Goal: Transaction & Acquisition: Purchase product/service

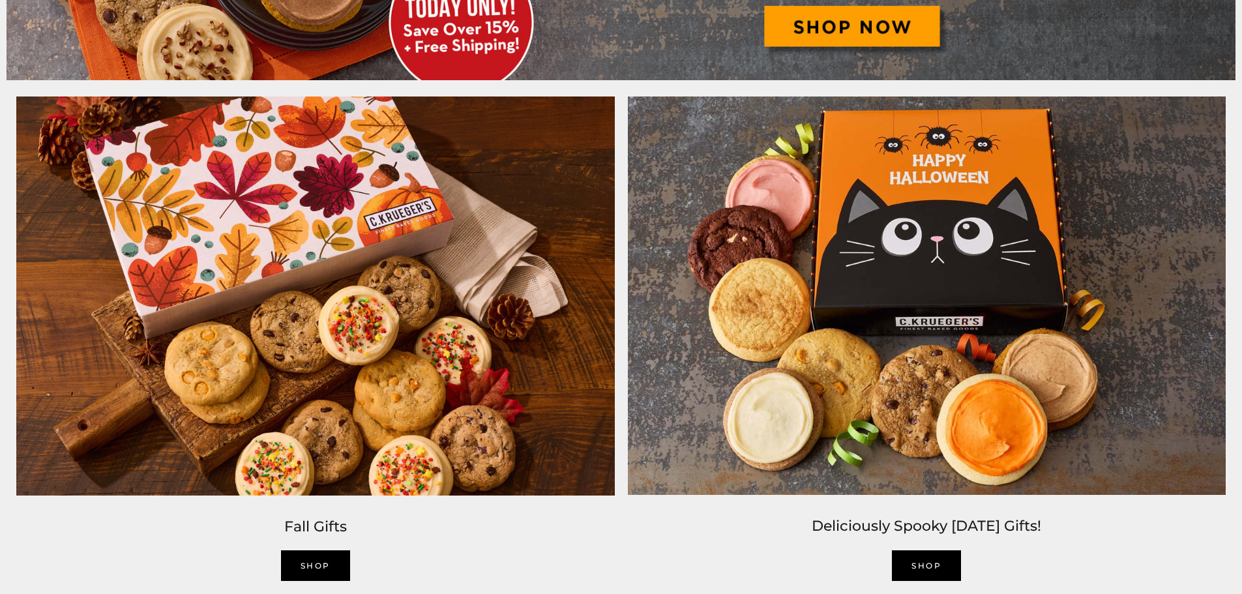
scroll to position [1173, 0]
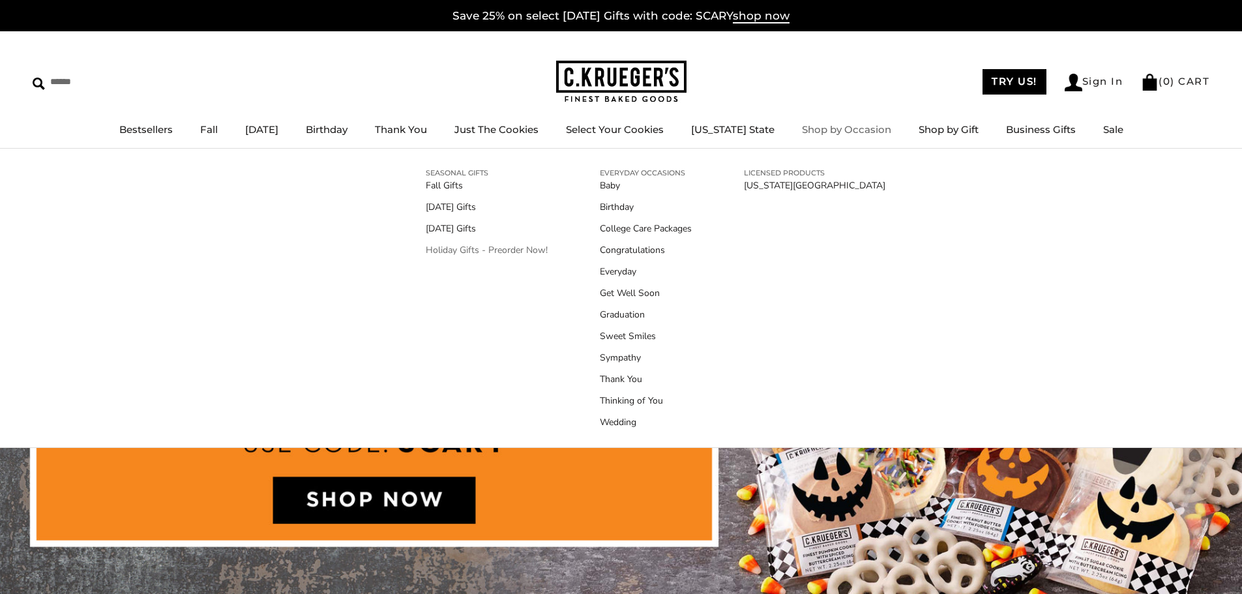
click at [505, 252] on link "Holiday Gifts - Preorder Now!" at bounding box center [487, 250] width 122 height 14
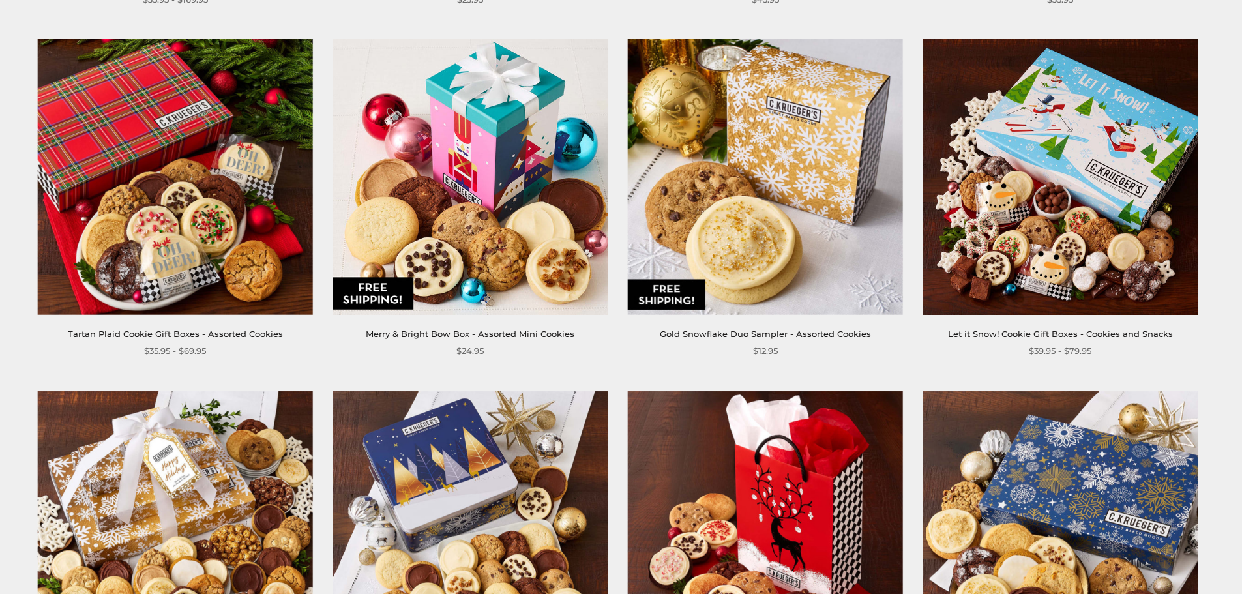
scroll to position [913, 0]
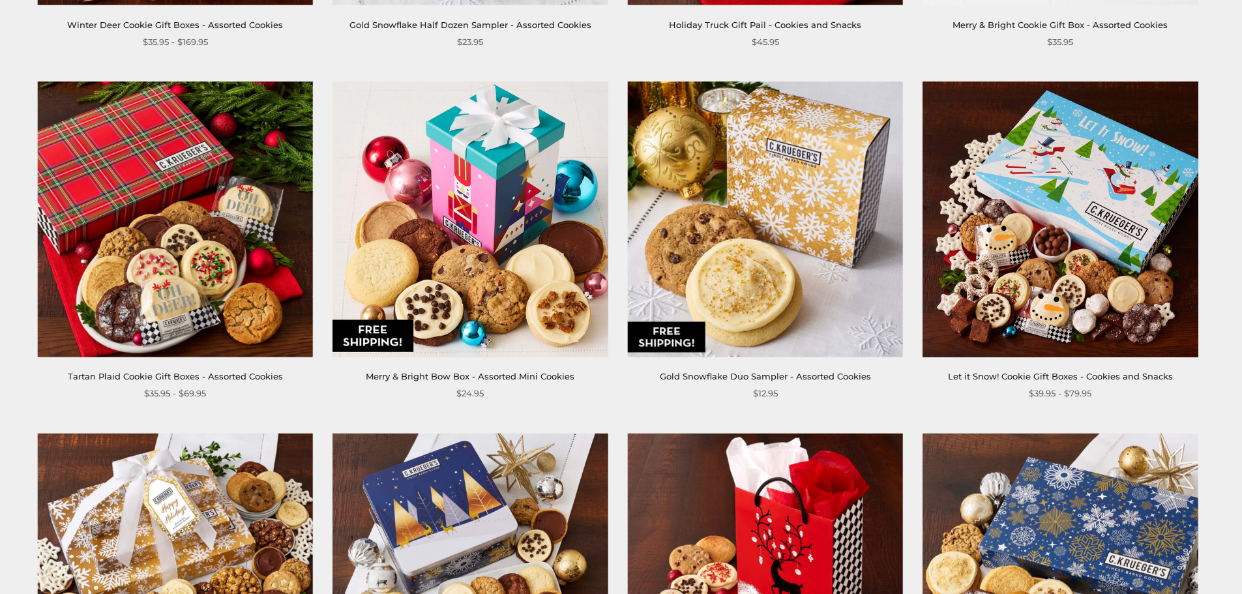
click at [195, 218] on img at bounding box center [175, 218] width 275 height 275
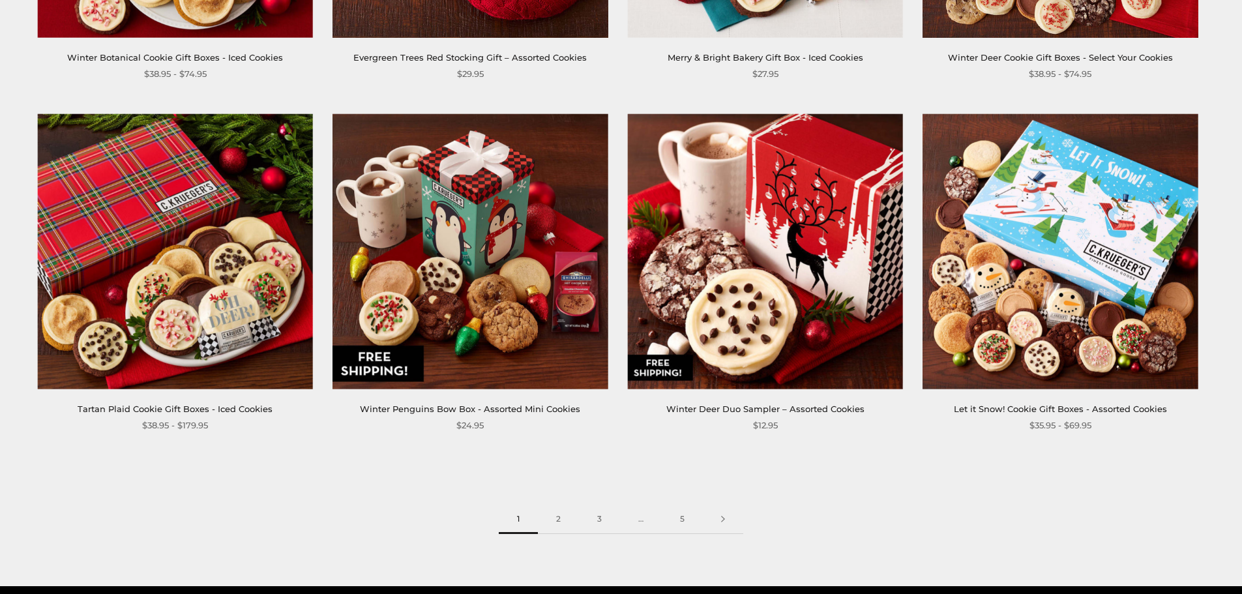
scroll to position [1955, 0]
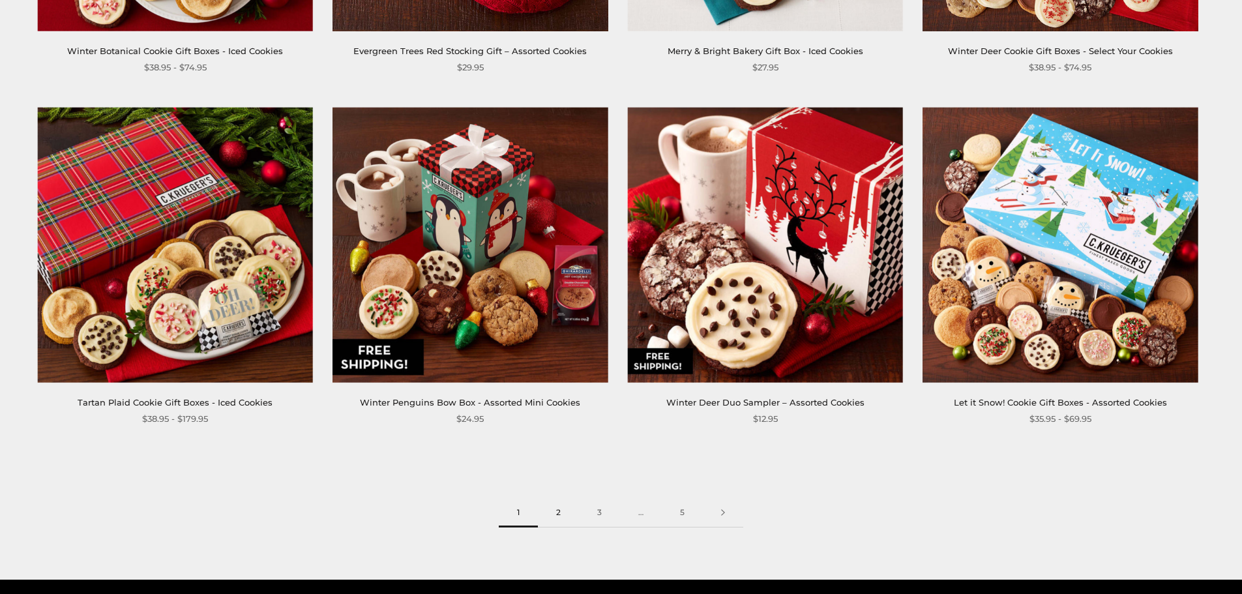
drag, startPoint x: 560, startPoint y: 510, endPoint x: 560, endPoint y: 500, distance: 10.4
click at [559, 510] on link "2" at bounding box center [558, 512] width 41 height 29
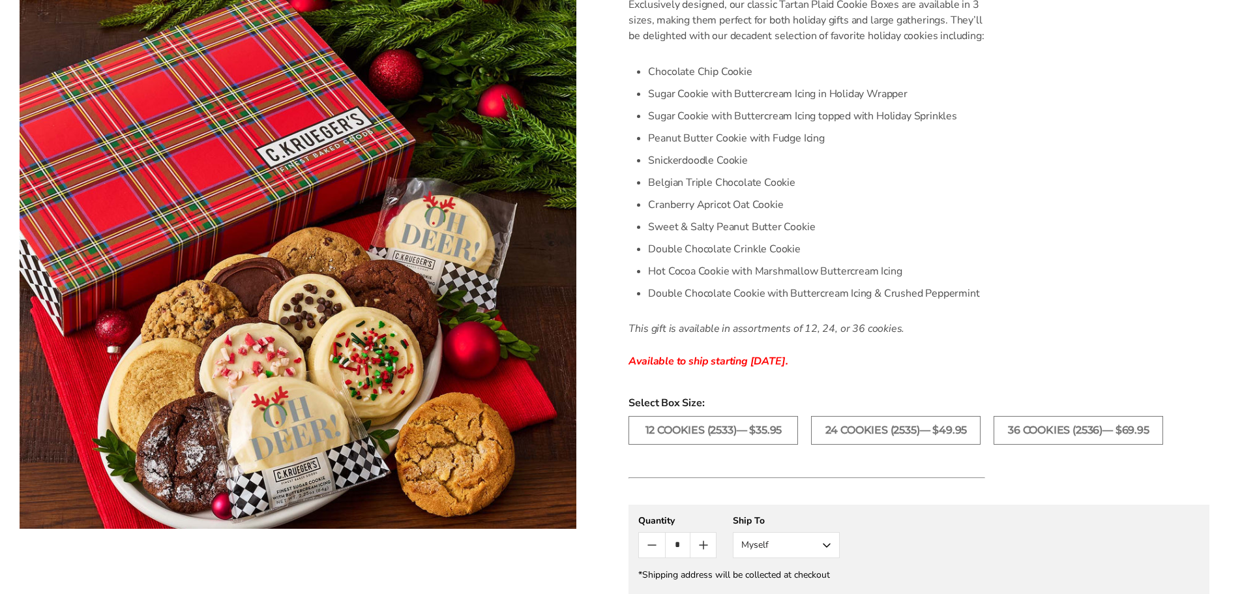
scroll to position [391, 0]
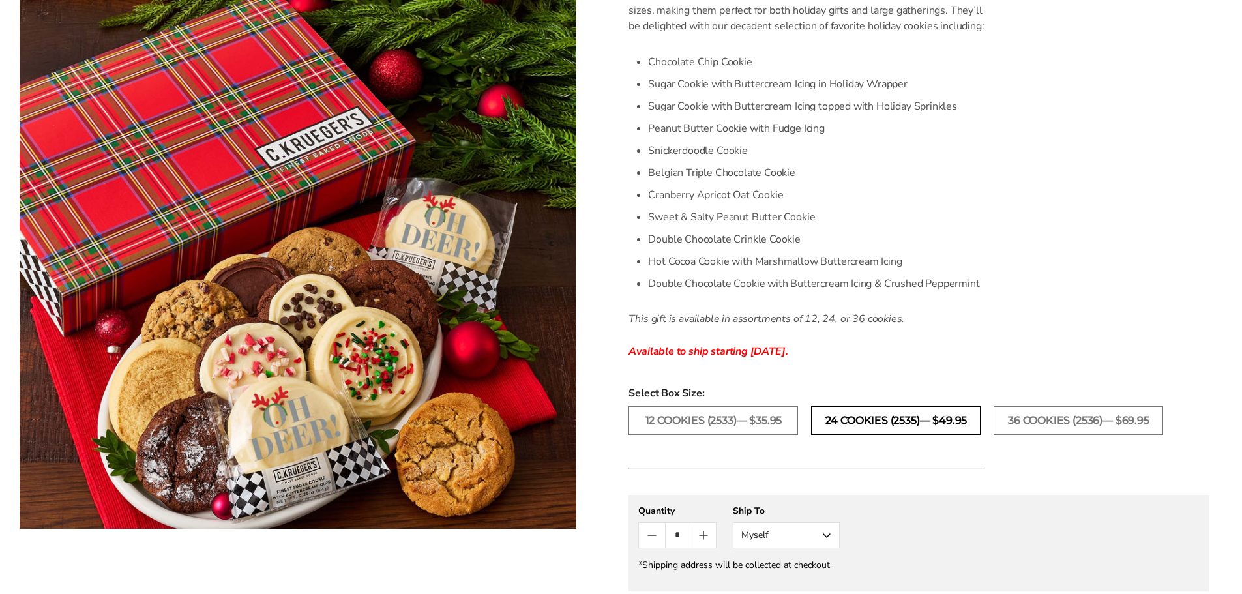
click at [927, 418] on label "24 Cookies (2535)— $49.95" at bounding box center [895, 420] width 169 height 29
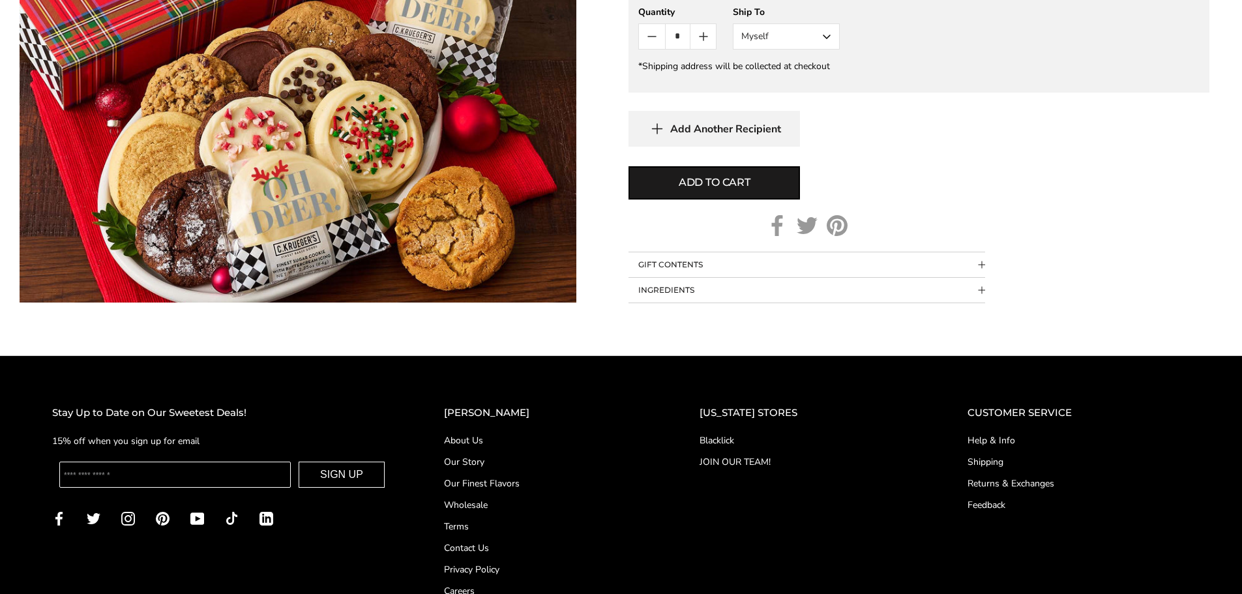
scroll to position [913, 0]
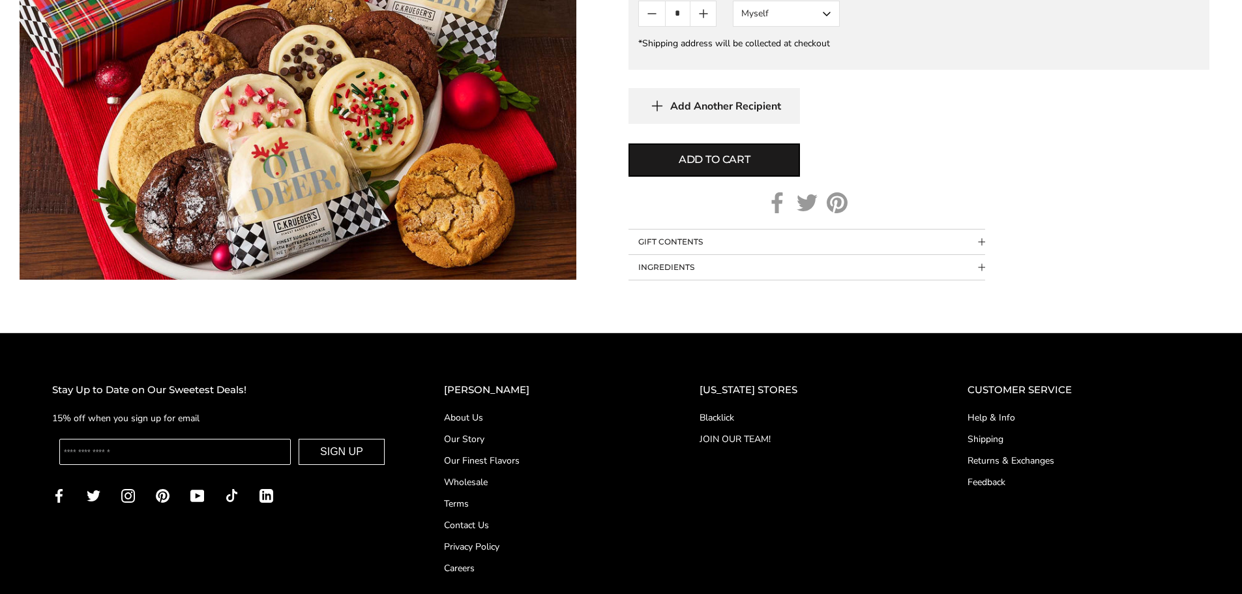
click at [972, 433] on link "Shipping" at bounding box center [1078, 439] width 222 height 14
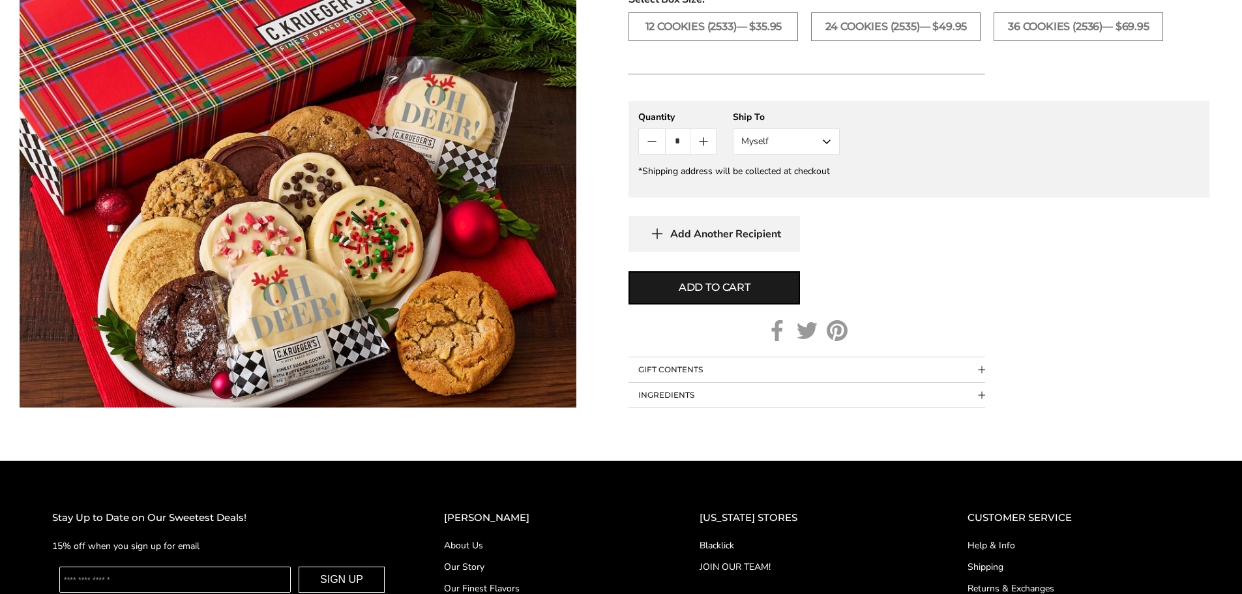
scroll to position [652, 0]
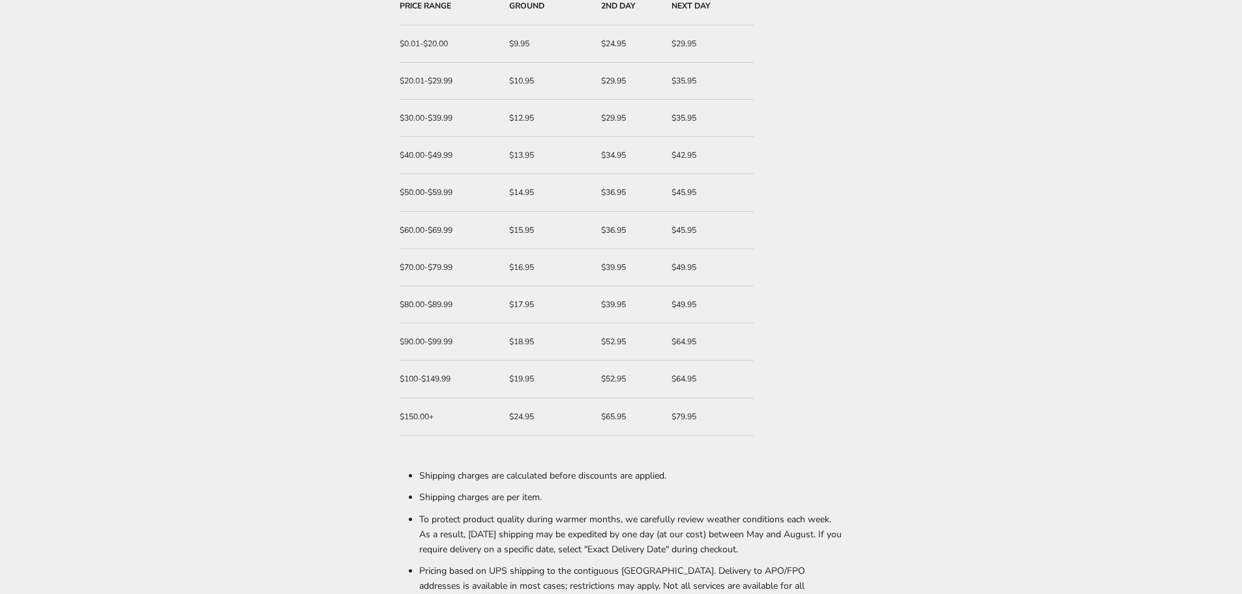
scroll to position [130, 0]
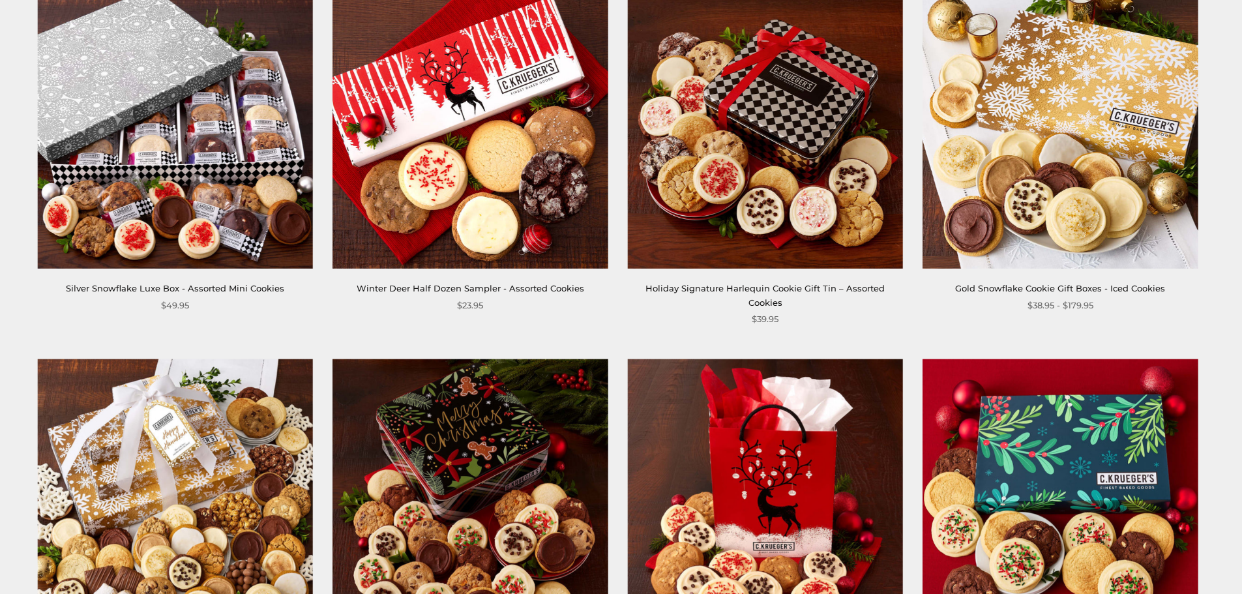
scroll to position [1173, 0]
